Goal: Information Seeking & Learning: Learn about a topic

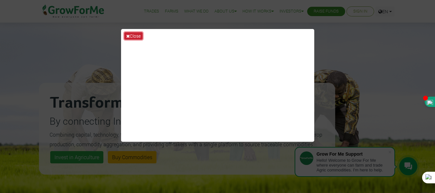
click at [132, 34] on button "Close" at bounding box center [133, 35] width 18 height 7
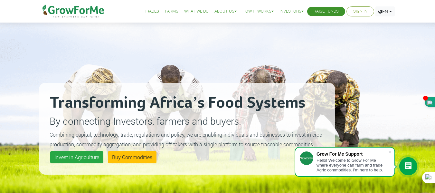
click at [145, 11] on link "Trades" at bounding box center [151, 11] width 15 height 7
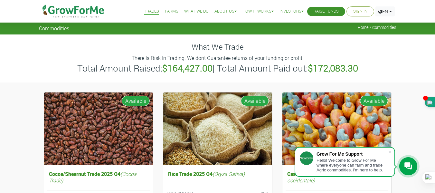
click at [325, 10] on link "Raise Funds" at bounding box center [325, 11] width 25 height 7
click at [295, 28] on link "Investors" at bounding box center [301, 27] width 48 height 15
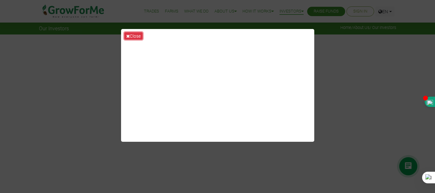
click at [130, 35] on button "Close" at bounding box center [133, 35] width 18 height 7
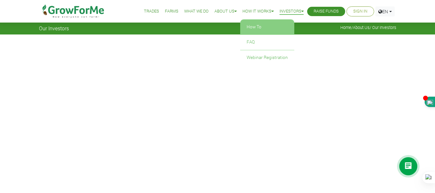
click at [255, 26] on link "How To" at bounding box center [267, 27] width 54 height 15
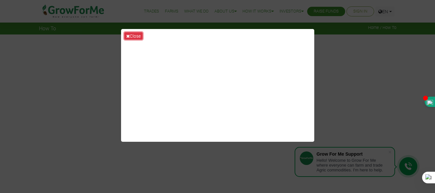
click at [130, 35] on button "Close" at bounding box center [133, 35] width 18 height 7
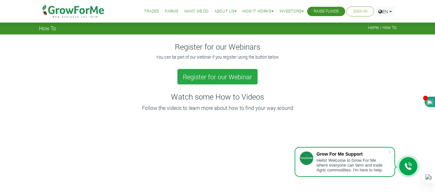
click at [0, 0] on link "Our Board" at bounding box center [0, 0] width 0 height 0
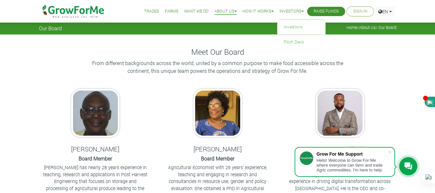
click at [286, 11] on link "Investors" at bounding box center [291, 11] width 24 height 7
click at [80, 13] on img at bounding box center [74, 11] width 66 height 23
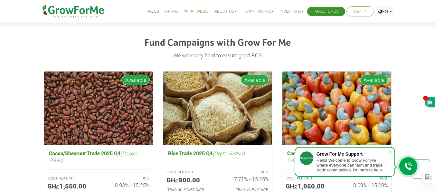
scroll to position [837, 0]
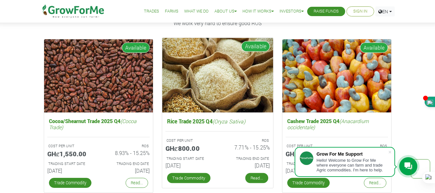
click at [253, 178] on link "Read..." at bounding box center [256, 178] width 23 height 10
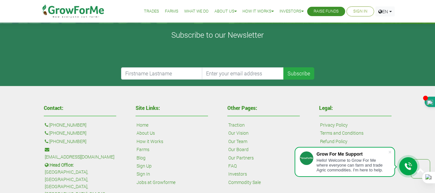
scroll to position [322, 0]
